Goal: Information Seeking & Learning: Understand process/instructions

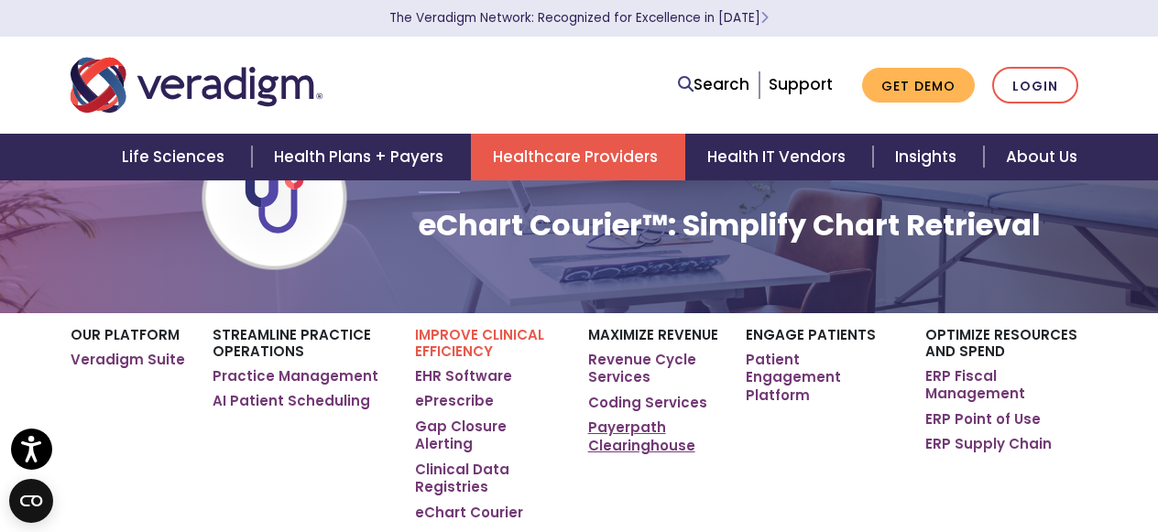
scroll to position [101, 0]
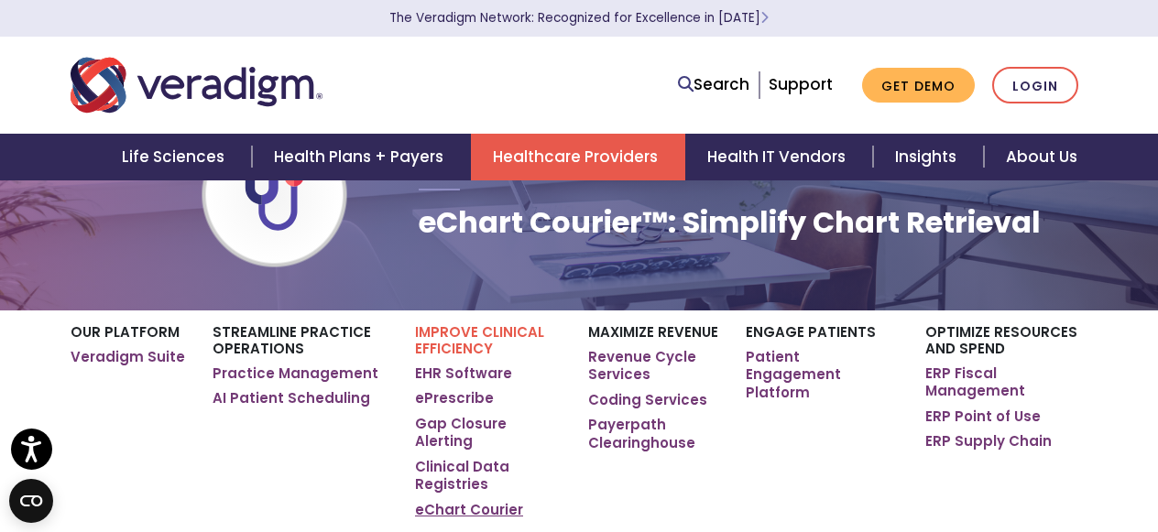
click at [483, 501] on link "eChart Courier" at bounding box center [469, 510] width 108 height 18
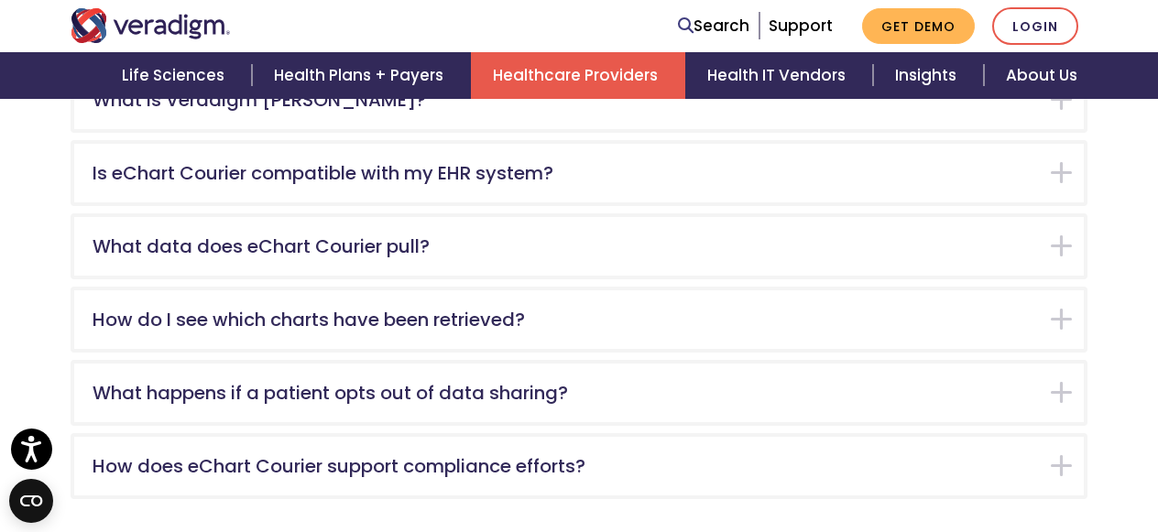
scroll to position [2915, 0]
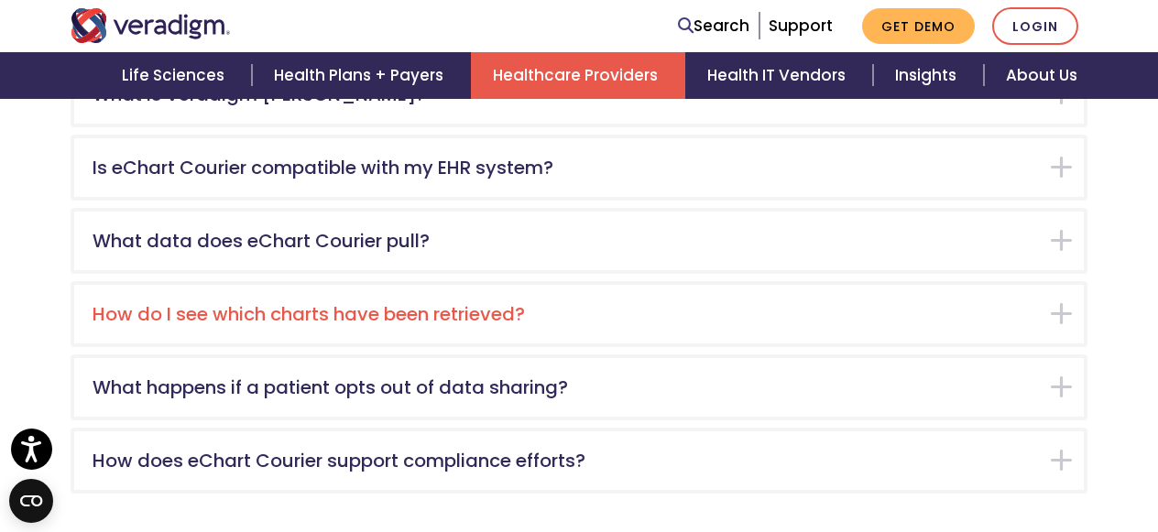
click at [848, 303] on h5 "How do I see which charts have been retrieved?" at bounding box center [566, 314] width 946 height 22
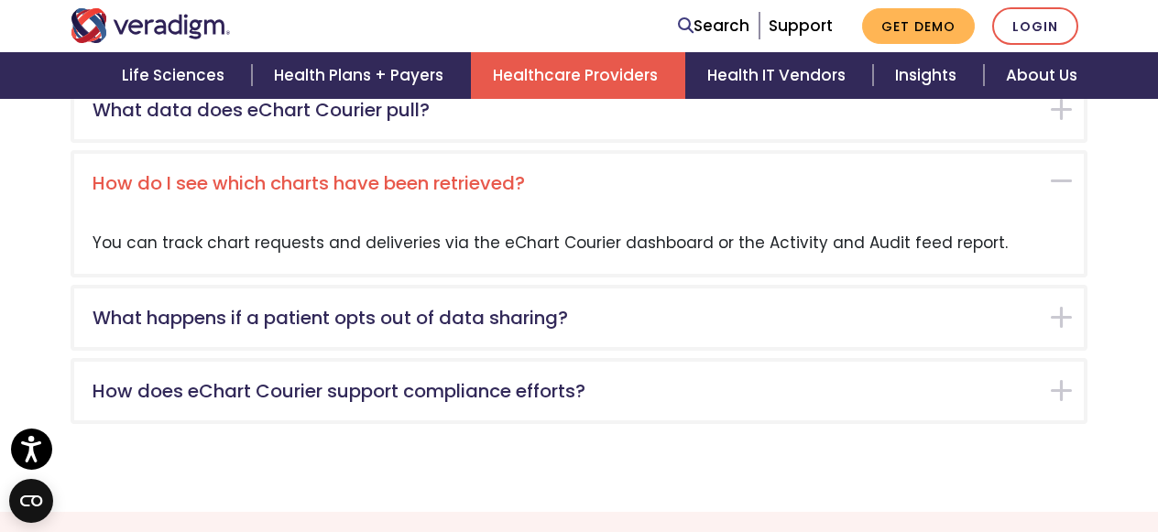
scroll to position [3074, 0]
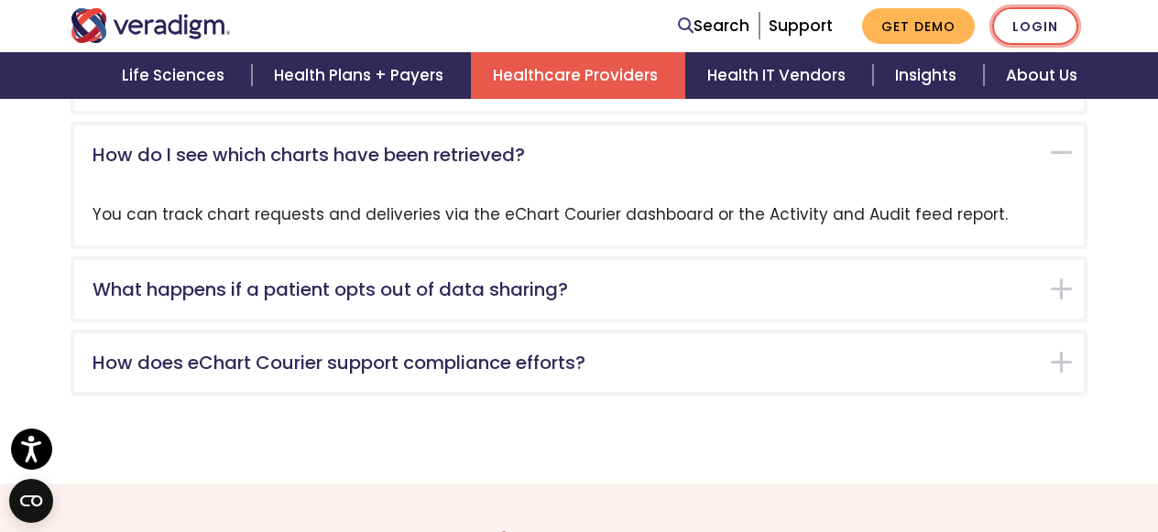
click at [1041, 24] on link "Login" at bounding box center [1035, 26] width 86 height 38
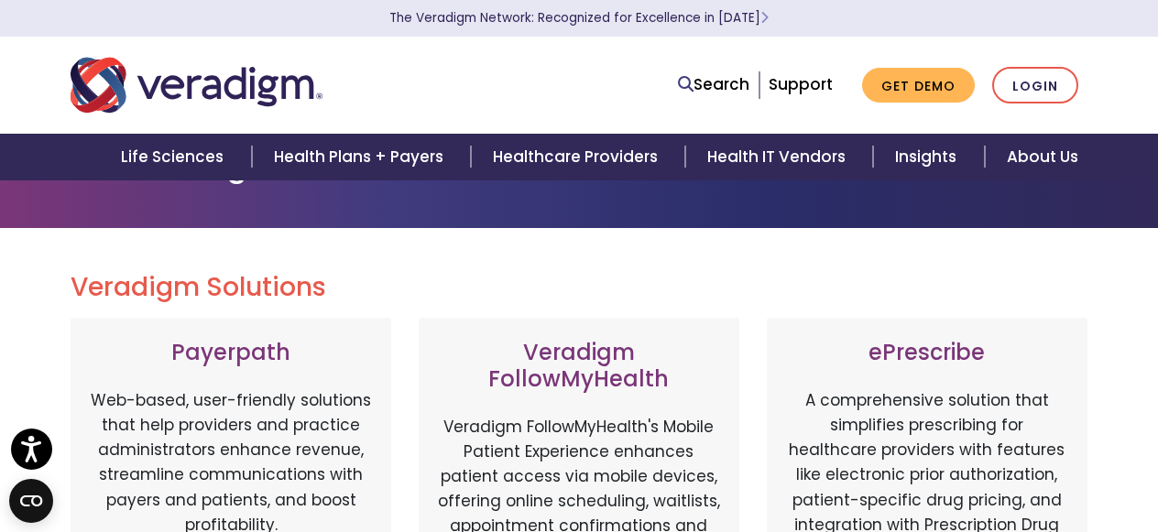
scroll to position [58, 0]
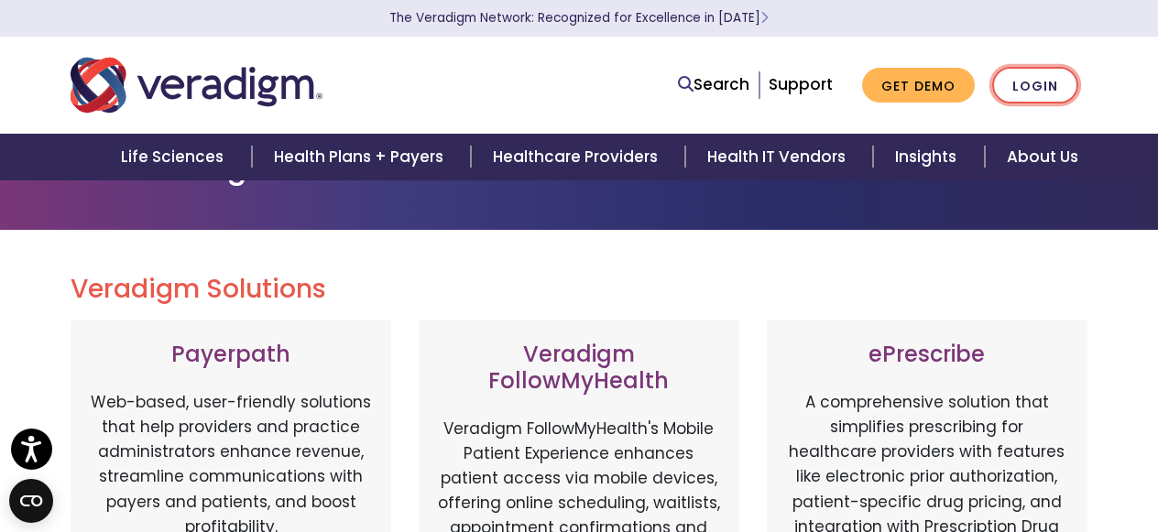
click at [1028, 79] on link "Login" at bounding box center [1035, 86] width 86 height 38
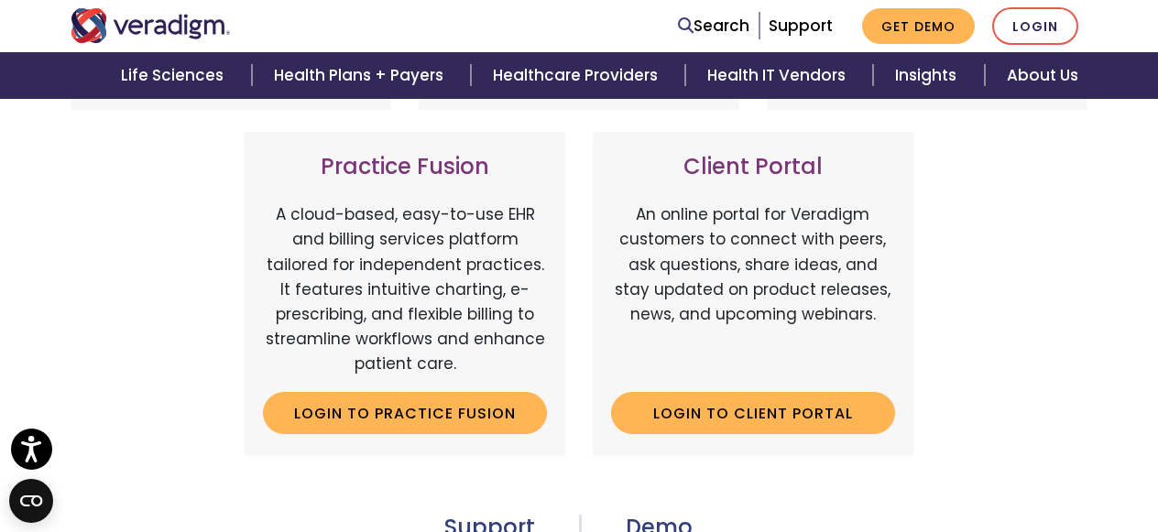
scroll to position [661, 0]
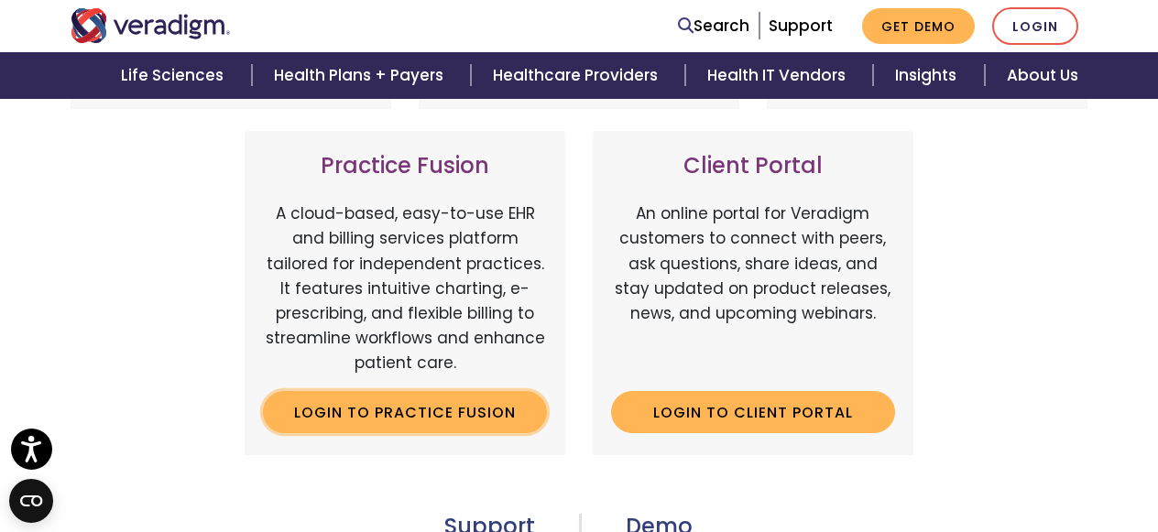
click at [424, 414] on link "Login to Practice Fusion" at bounding box center [405, 412] width 284 height 42
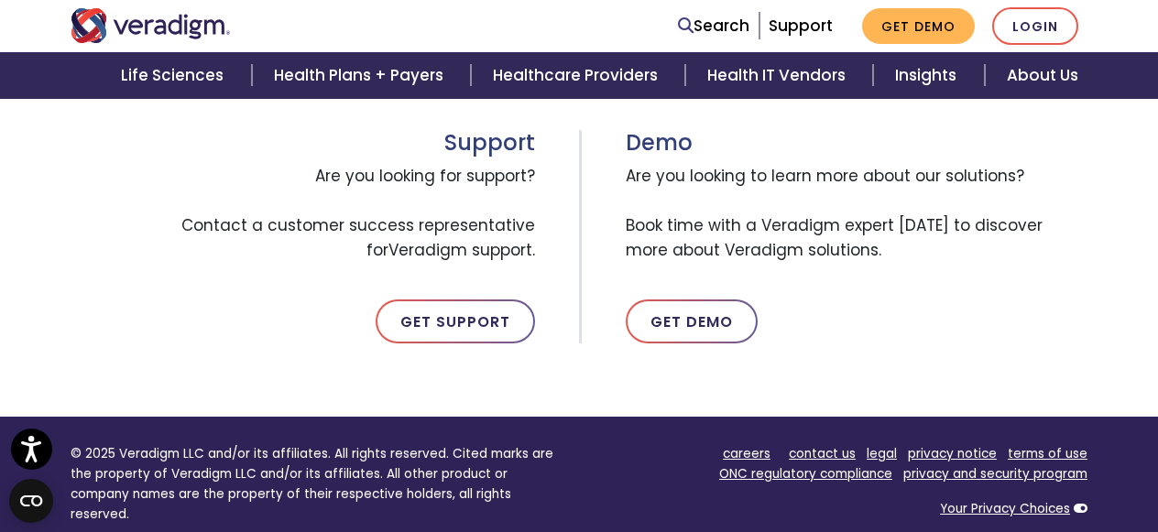
scroll to position [1060, 0]
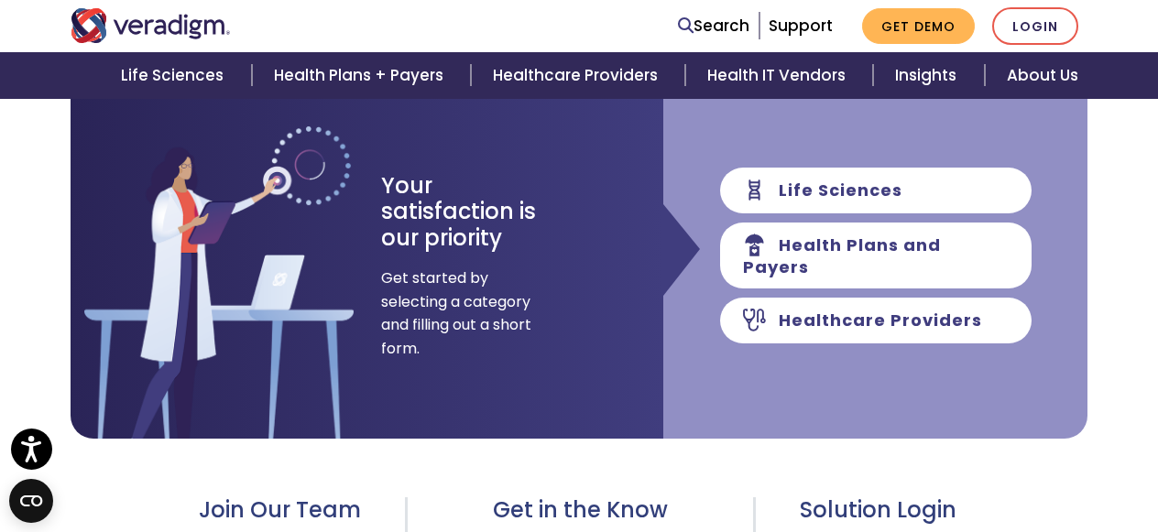
scroll to position [289, 0]
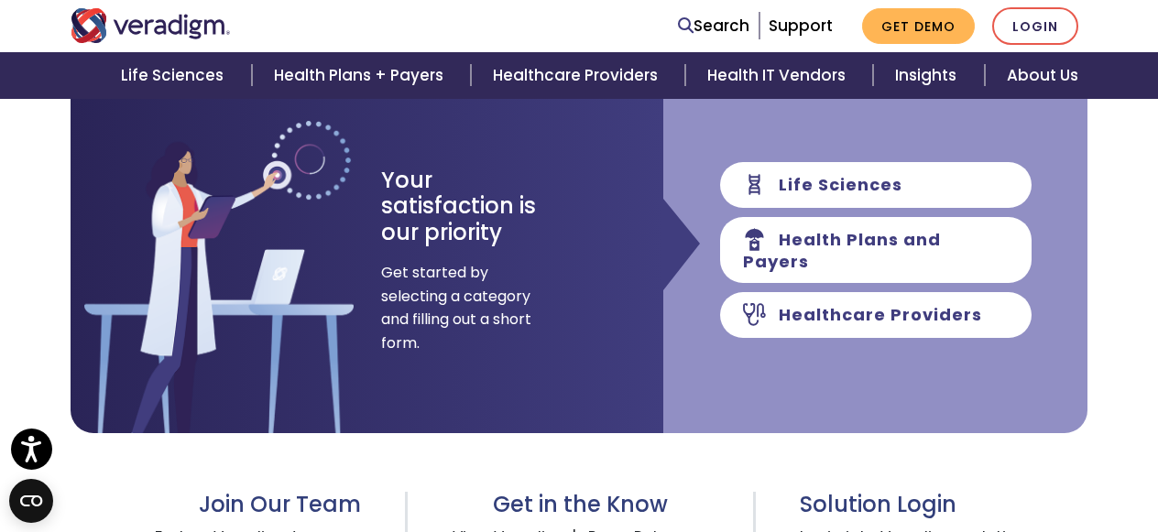
click at [740, 374] on div "Life Sciences Health Plans and Payers Healthcare Providers" at bounding box center [875, 250] width 424 height 367
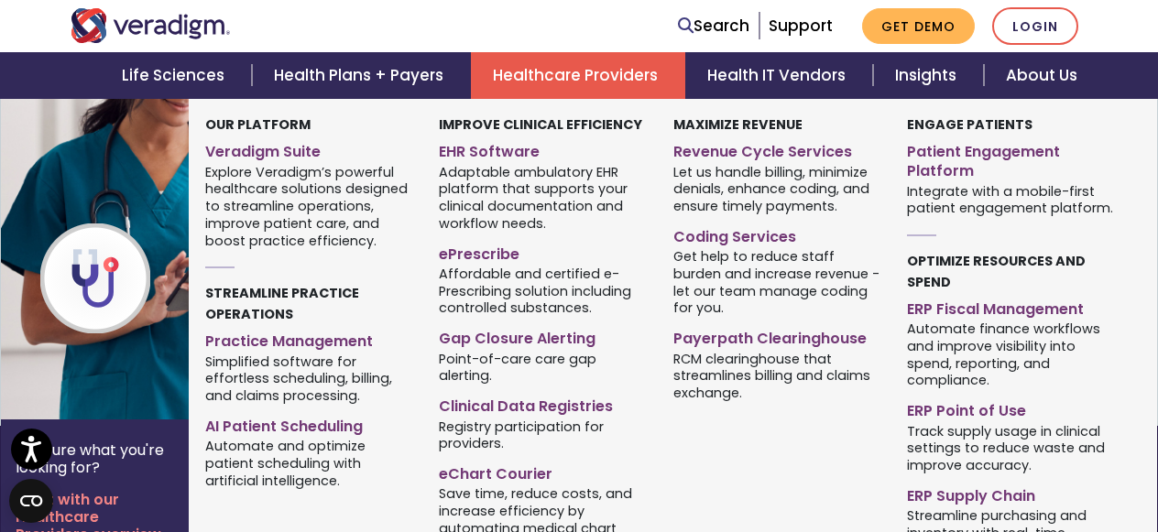
scroll to position [1175, 0]
click at [492, 472] on link "eChart Courier" at bounding box center [542, 471] width 206 height 27
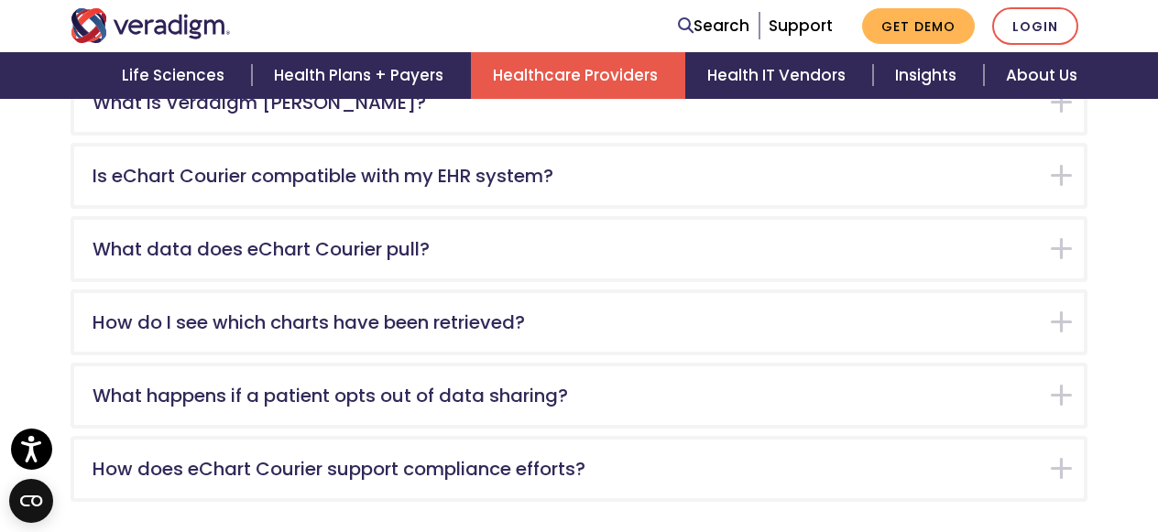
scroll to position [2910, 0]
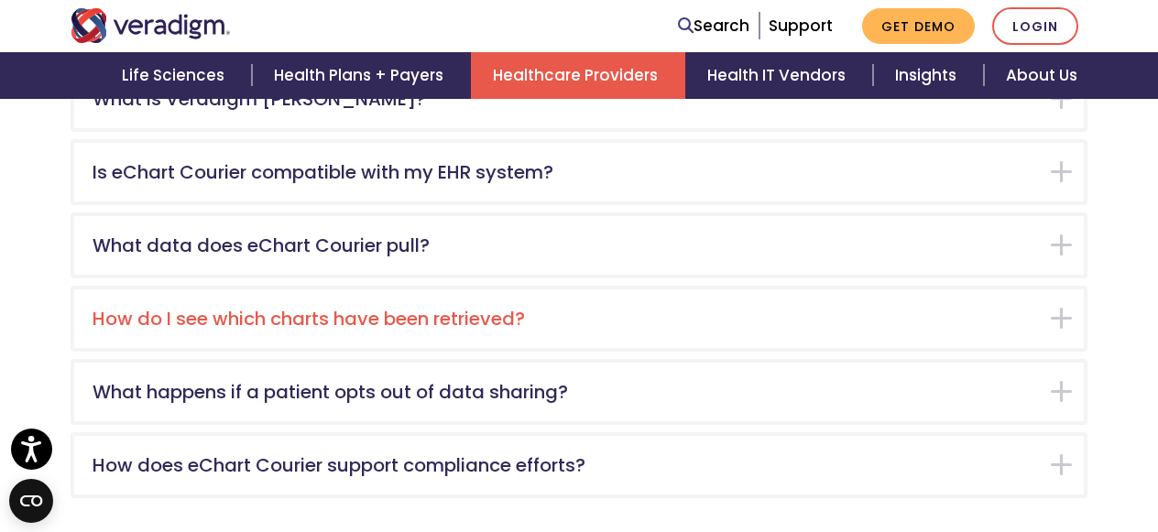
click at [232, 308] on h5 "How do I see which charts have been retrieved?" at bounding box center [566, 319] width 946 height 22
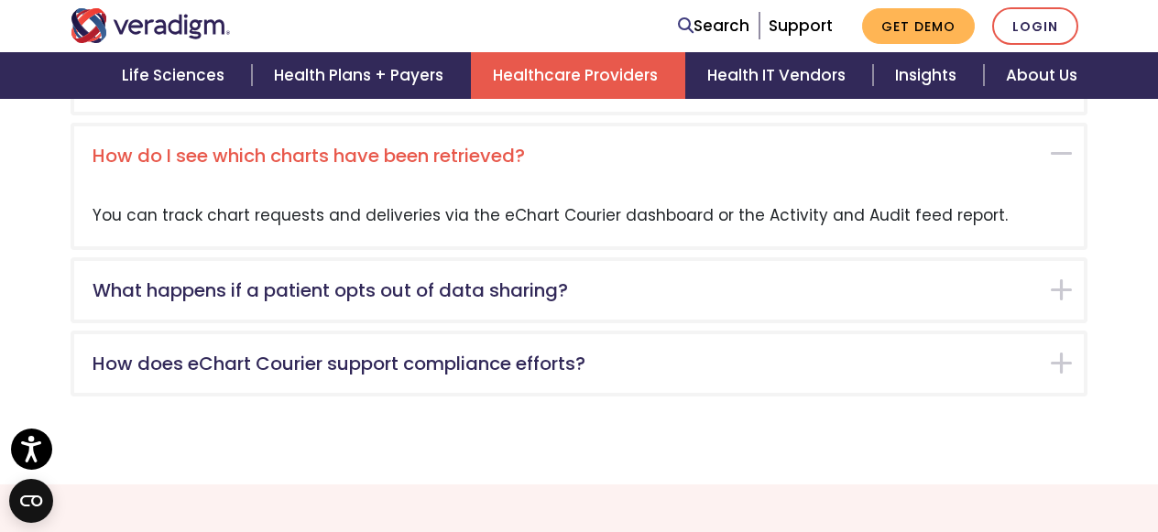
scroll to position [3074, 0]
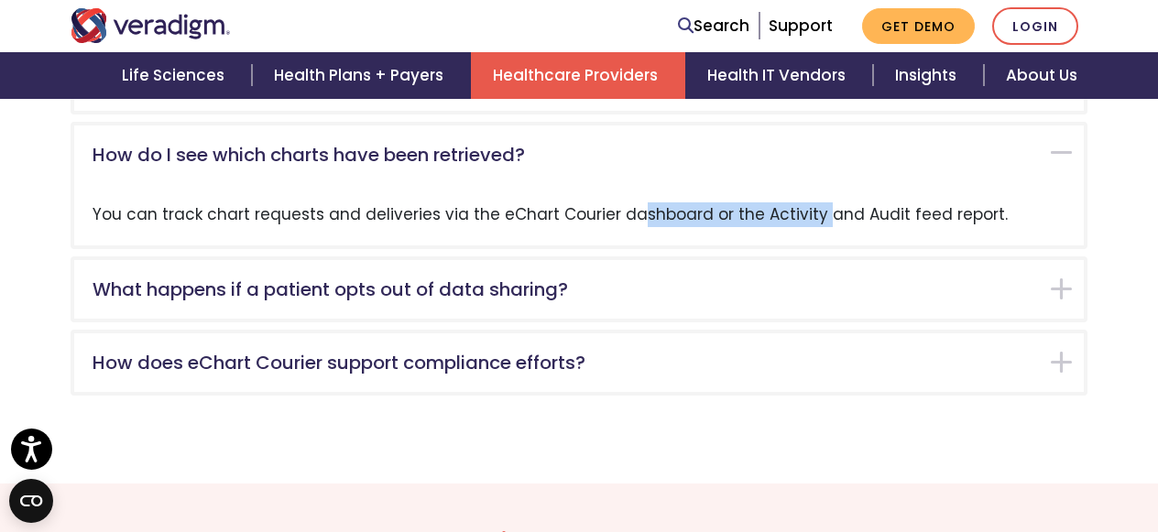
drag, startPoint x: 493, startPoint y: 194, endPoint x: 694, endPoint y: 201, distance: 200.8
click at [694, 201] on div "You can track chart requests and deliveries via the eChart Courier dashboard or…" at bounding box center [579, 214] width 1010 height 61
copy div "eChart Courier dashboard"
click at [717, 26] on link "Search" at bounding box center [713, 26] width 71 height 25
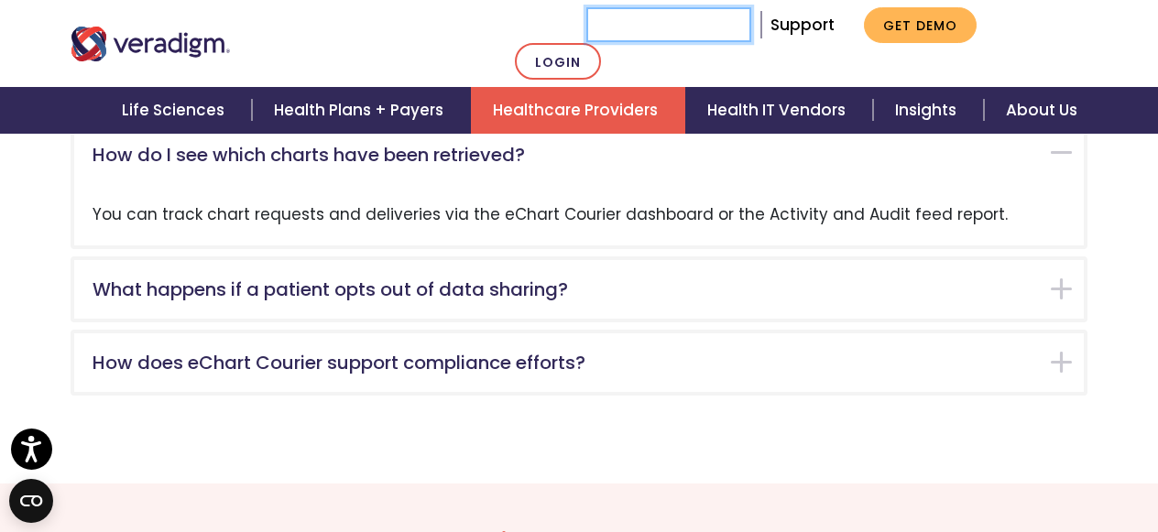
paste input "eChart Courier dashboard"
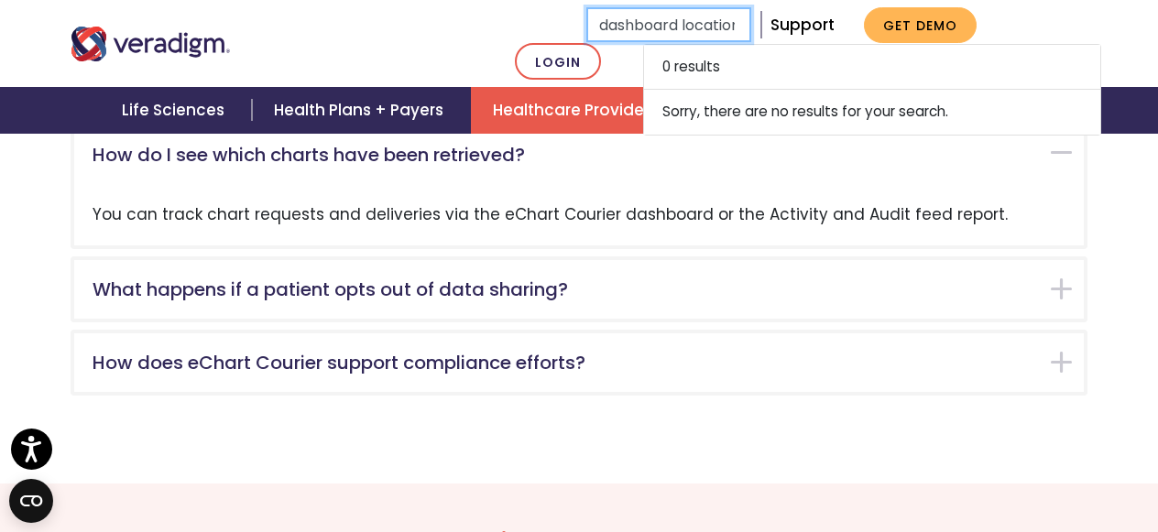
scroll to position [0, 121]
type input "eChart Courier dashboard location"
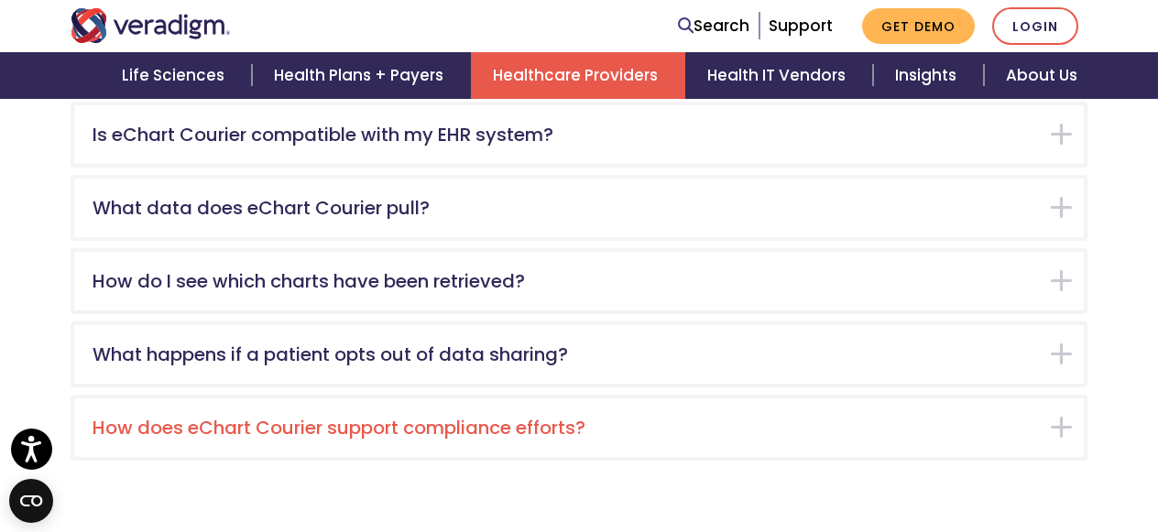
scroll to position [2945, 0]
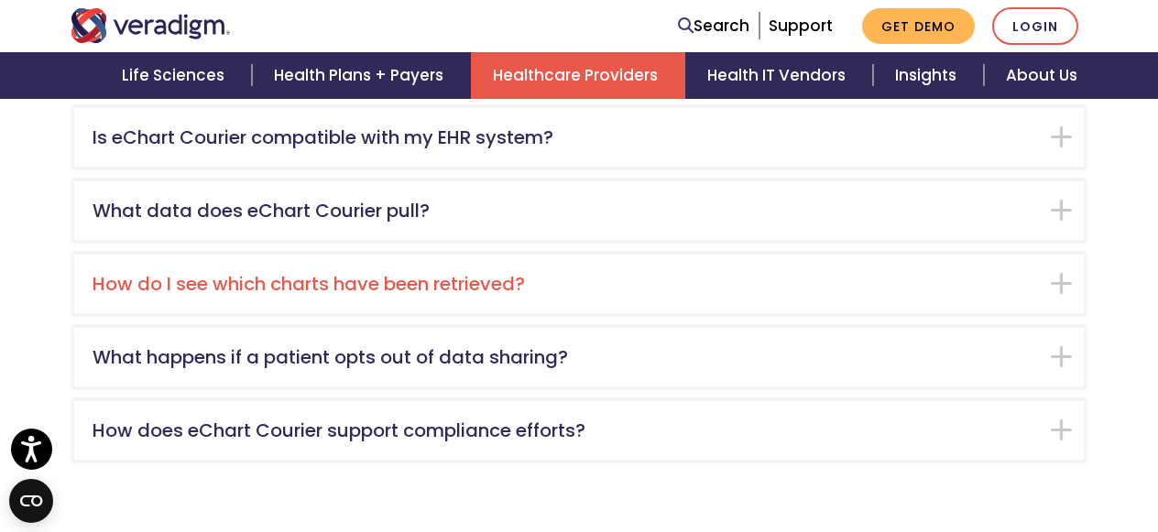
click at [991, 273] on h5 "How do I see which charts have been retrieved?" at bounding box center [566, 284] width 946 height 22
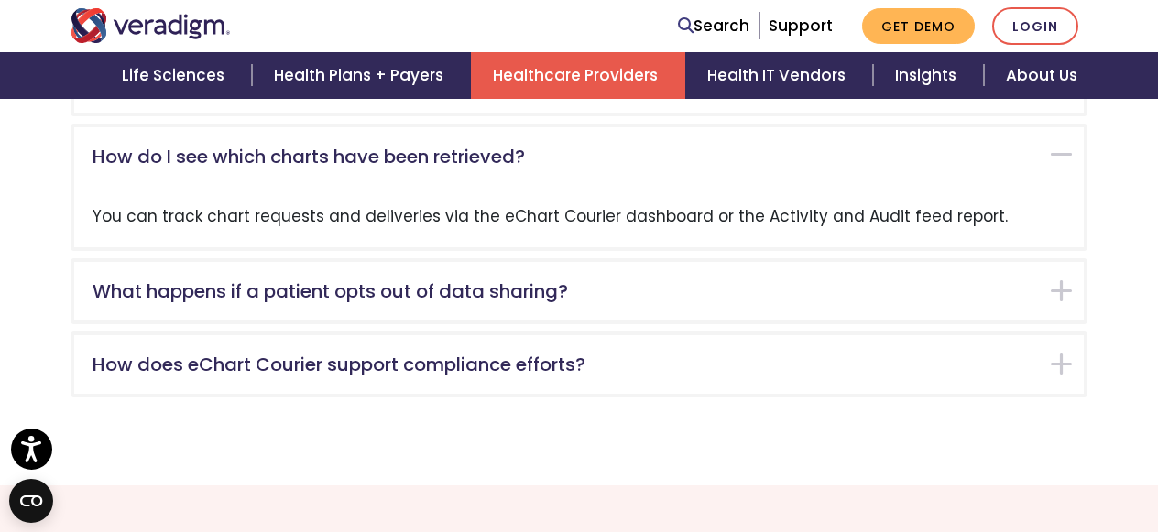
scroll to position [3074, 0]
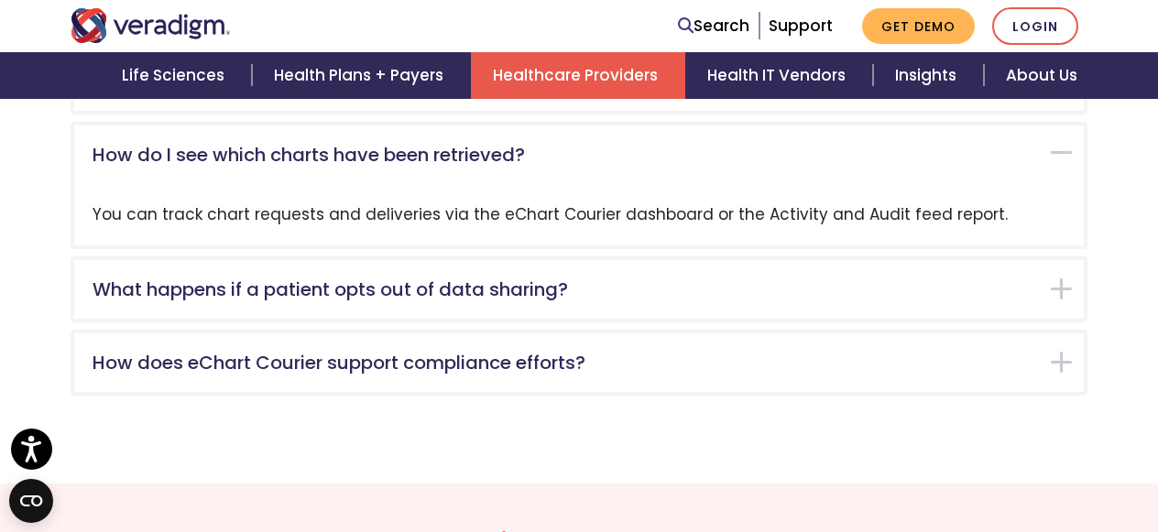
drag, startPoint x: 751, startPoint y: 195, endPoint x: 975, endPoint y: 205, distance: 223.8
click at [975, 206] on div "You can track chart requests and deliveries via the eChart Courier dashboard or…" at bounding box center [579, 214] width 1010 height 61
copy div "Activity and Audit feed report"
click at [732, 26] on link "Search" at bounding box center [713, 26] width 71 height 25
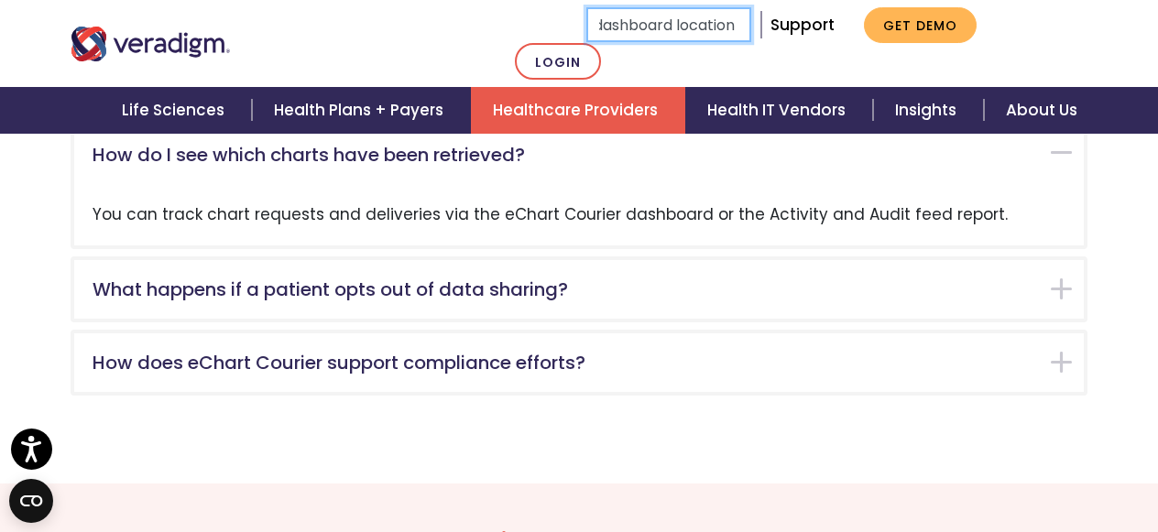
scroll to position [0, 120]
paste input "Activity and Audit feed report"
click at [610, 27] on input "eChart Courier dashboard Activity and Audit feed report" at bounding box center [668, 24] width 165 height 35
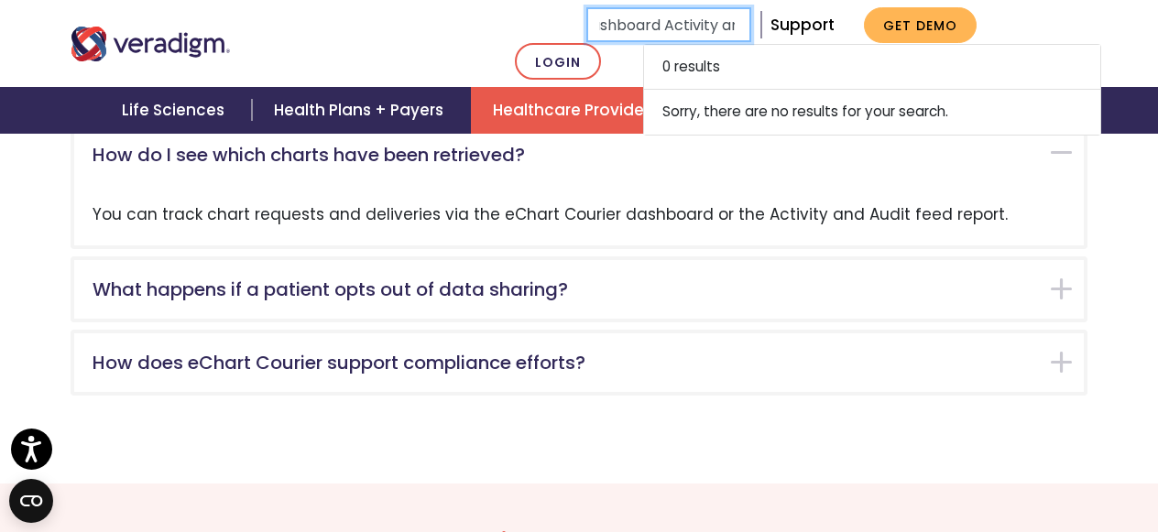
click at [673, 25] on input "eChart Courier dashboard Activity and Audit feed report" at bounding box center [668, 24] width 165 height 35
type input "eCharActivity and Audit feed report"
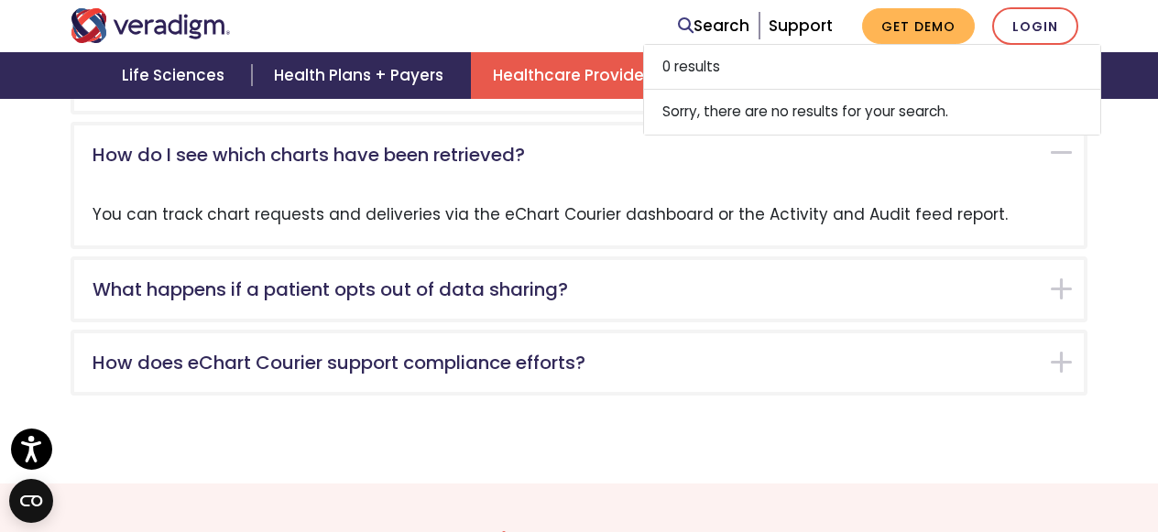
drag, startPoint x: 750, startPoint y: 200, endPoint x: 976, endPoint y: 198, distance: 225.4
click at [976, 198] on div "You can track chart requests and deliveries via the eChart Courier dashboard or…" at bounding box center [579, 214] width 1010 height 61
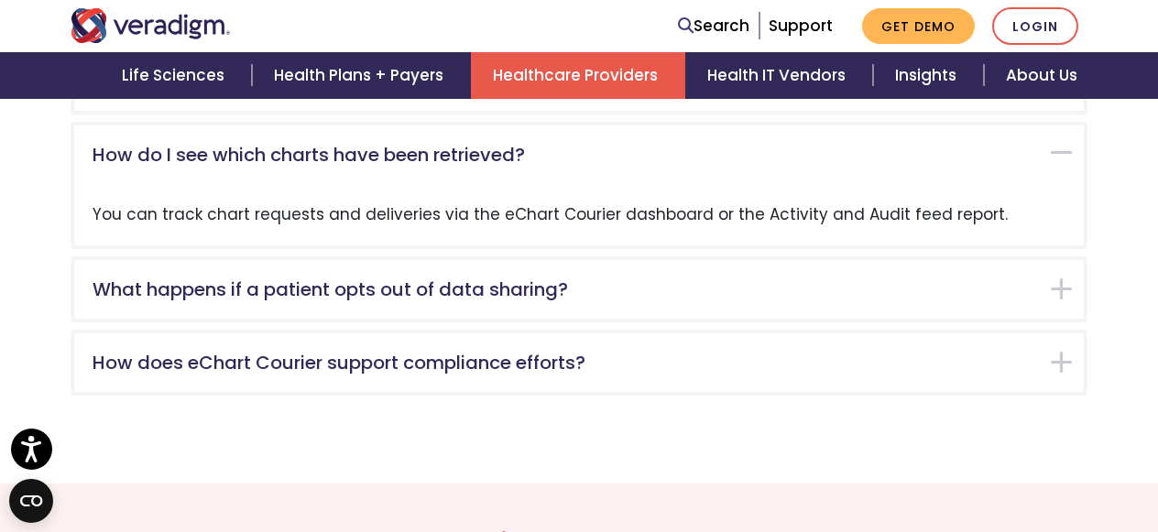
copy div "Activity and Audit feed report"
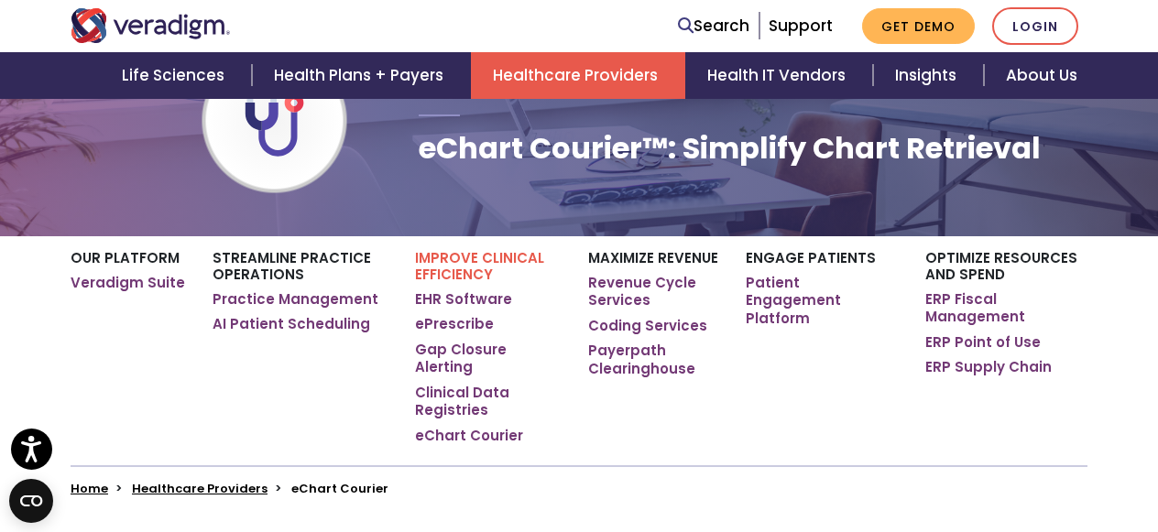
scroll to position [178, 0]
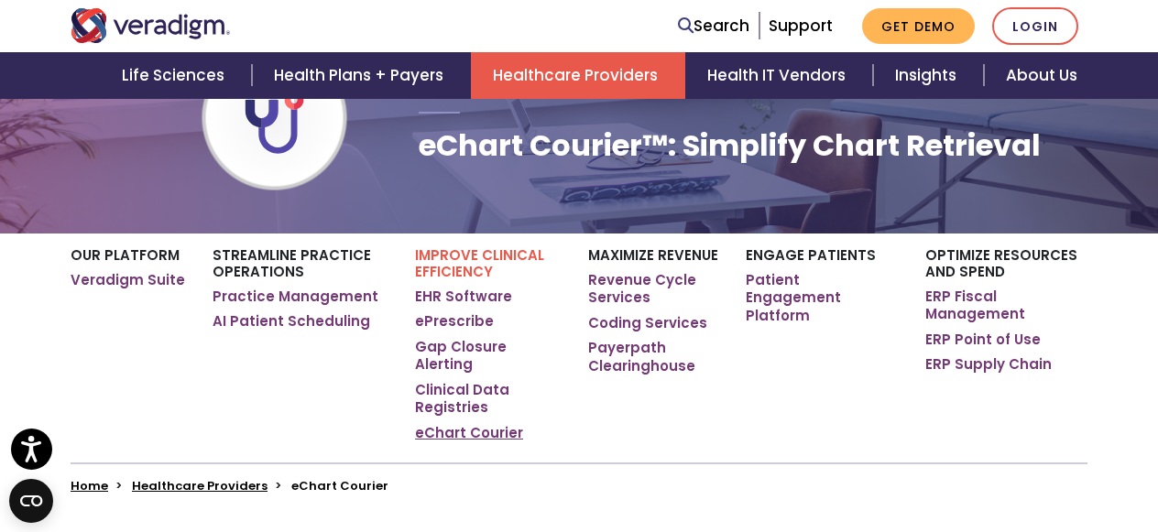
click at [462, 424] on link "eChart Courier" at bounding box center [469, 433] width 108 height 18
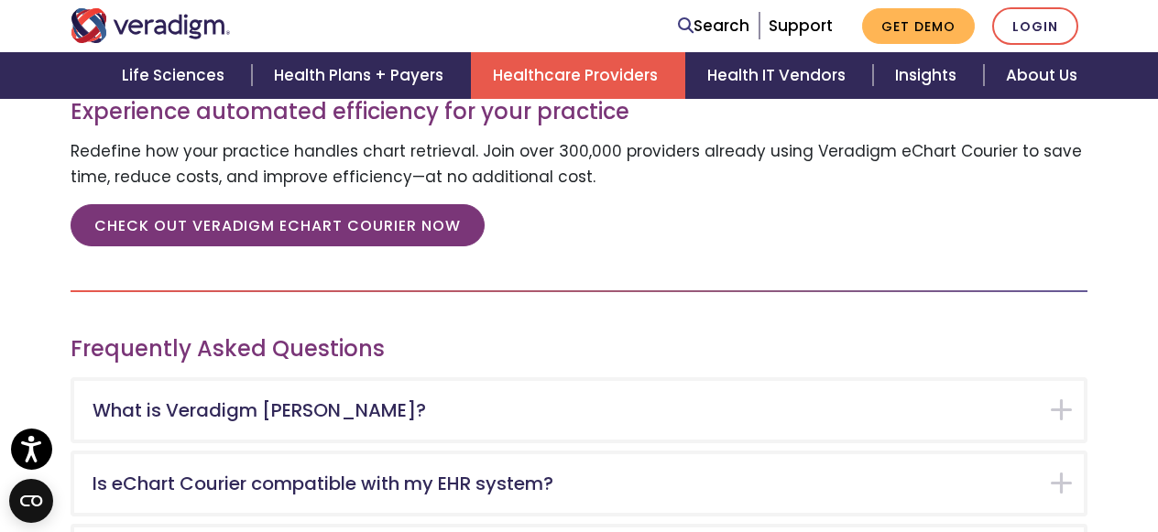
scroll to position [2616, 0]
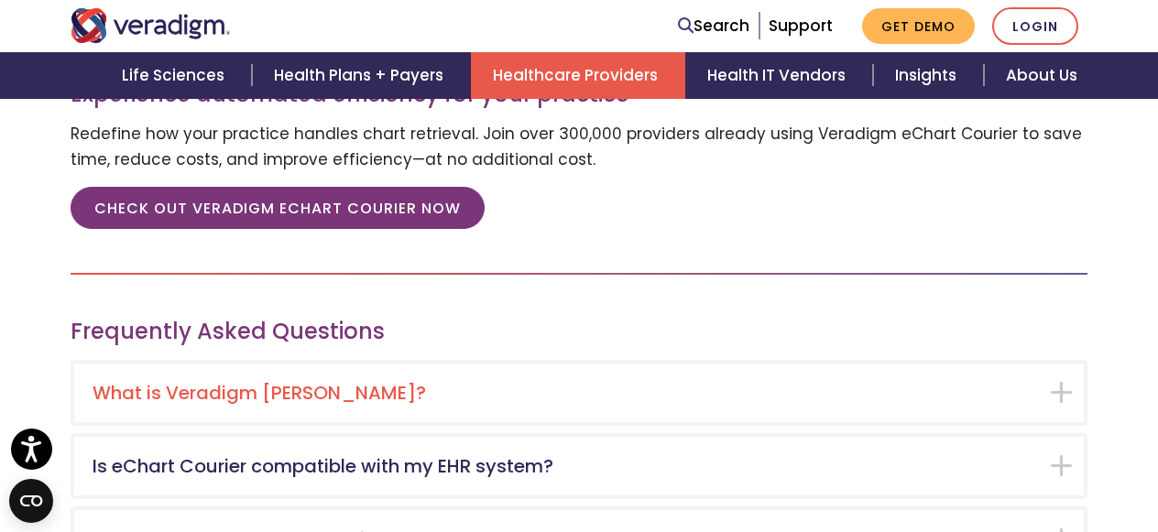
click at [342, 382] on h5 "What is Veradigm [PERSON_NAME]?" at bounding box center [566, 393] width 946 height 22
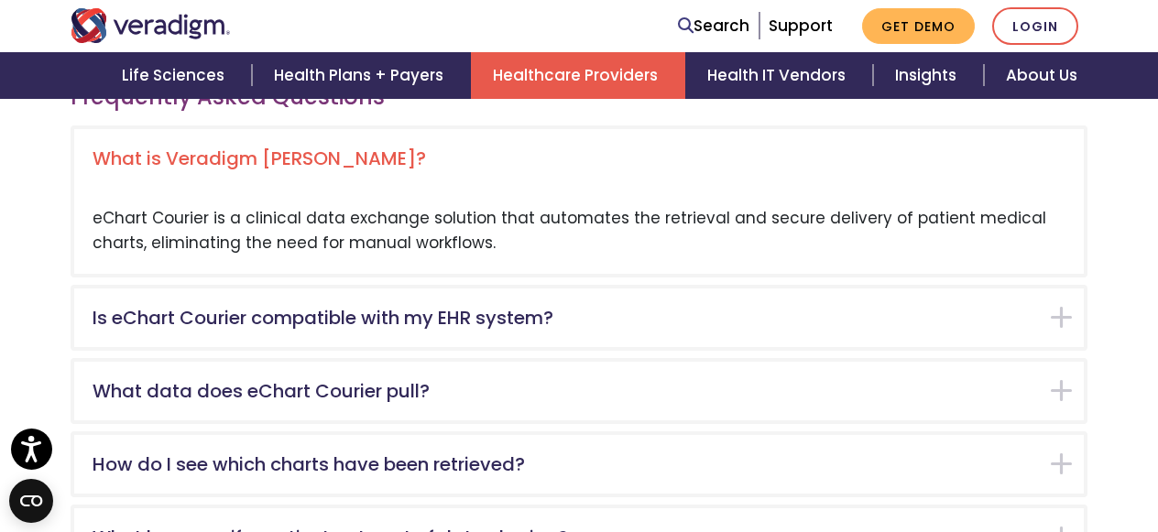
scroll to position [2854, 0]
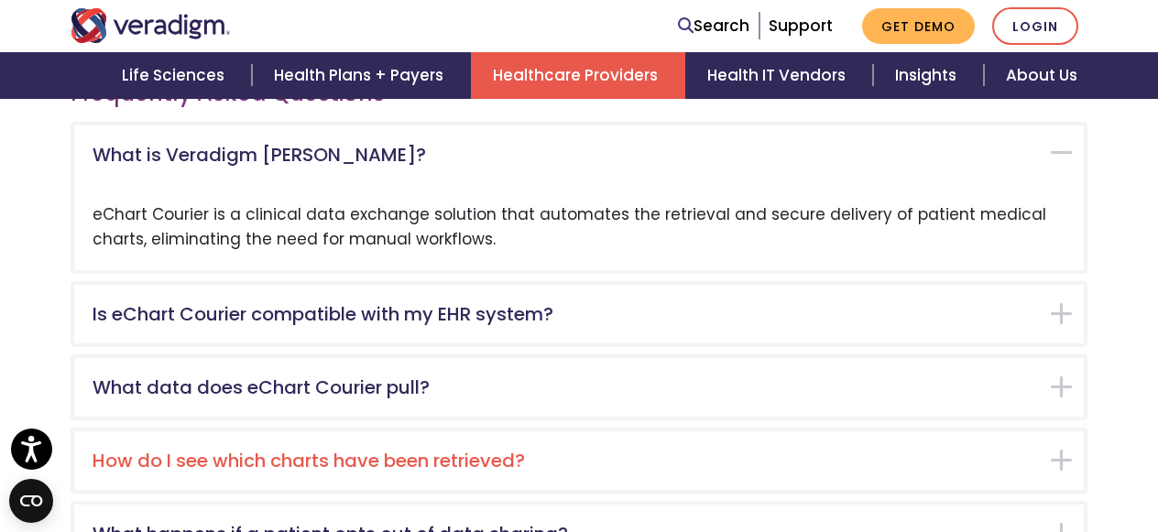
click at [415, 450] on h5 "How do I see which charts have been retrieved?" at bounding box center [566, 461] width 946 height 22
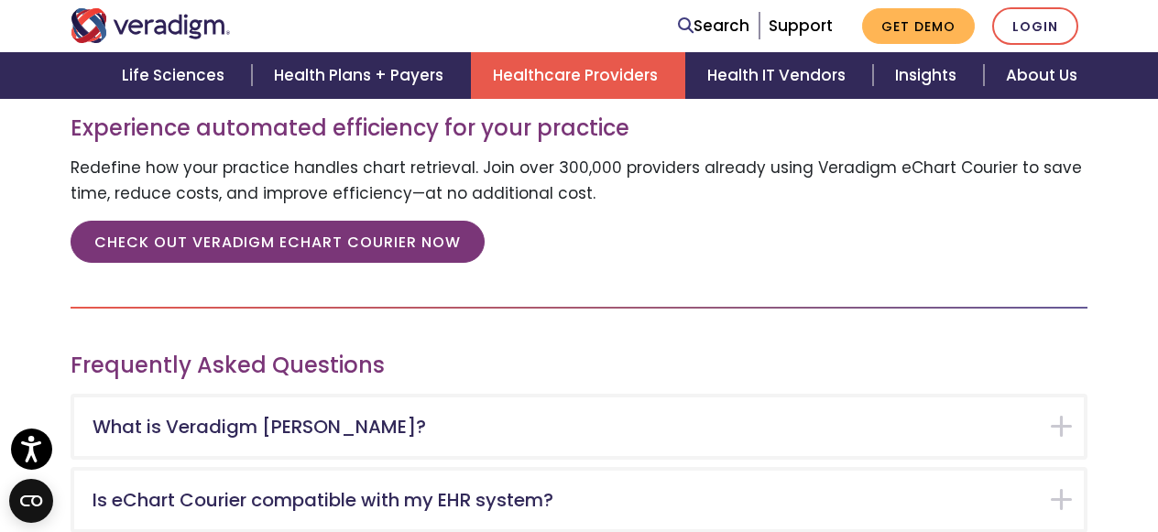
scroll to position [2577, 0]
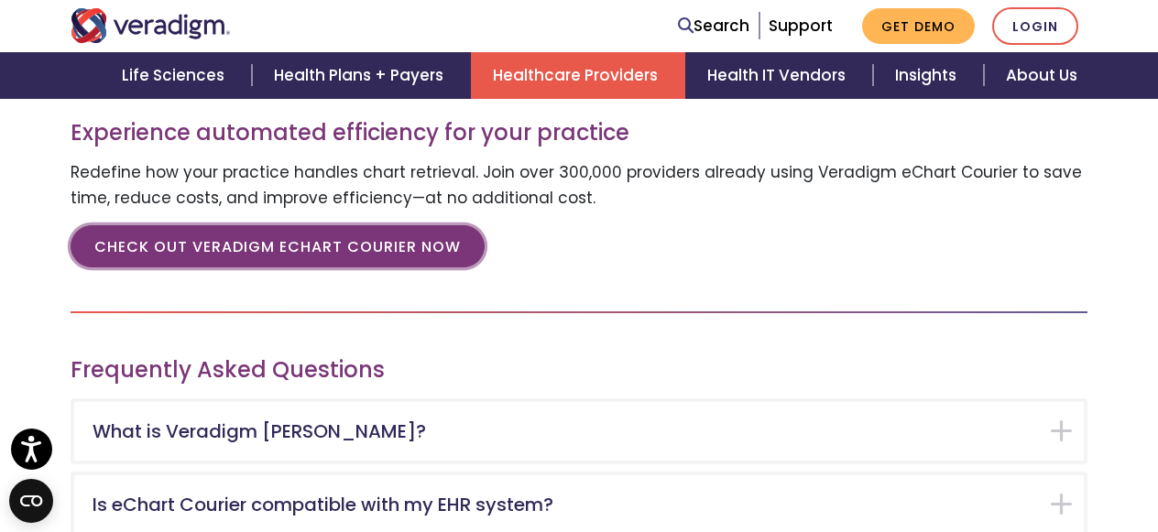
click at [391, 225] on link "CHECK OUT VERADIGM ECHART COURIER NOW" at bounding box center [278, 246] width 414 height 42
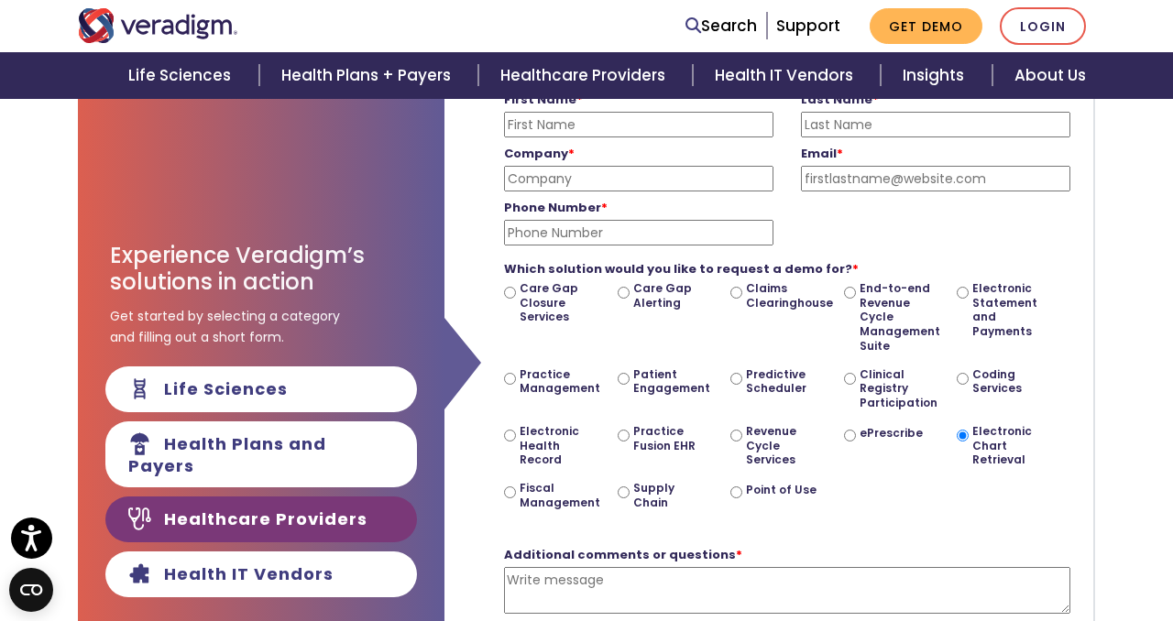
scroll to position [331, 0]
